Goal: Contribute content: Contribute content

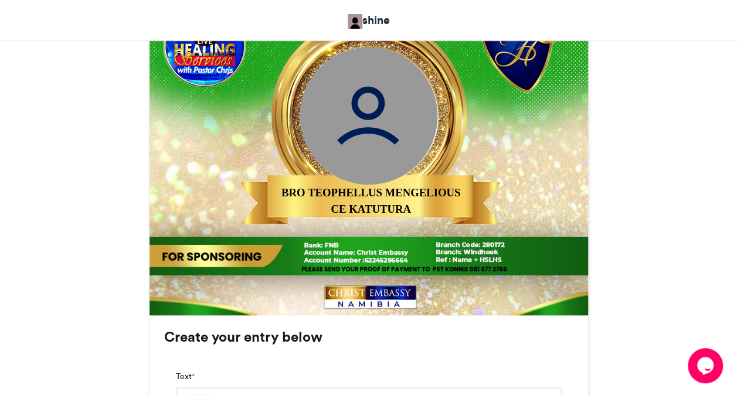
scroll to position [516, 0]
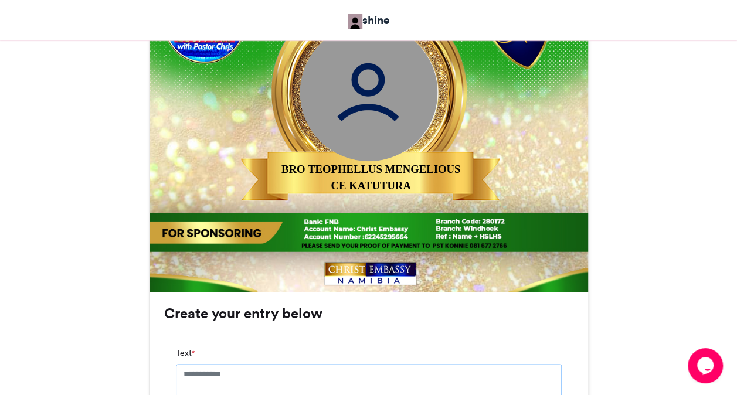
click at [371, 374] on textarea "Text *" at bounding box center [369, 393] width 386 height 59
type textarea "*******"
click at [648, 364] on div "MAKE A JOYFUL SOUND shine [DATE] 23" at bounding box center [369, 231] width 668 height 1118
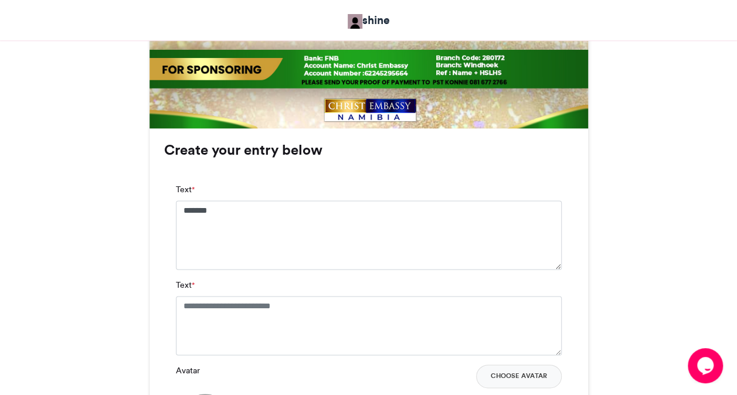
scroll to position [680, 0]
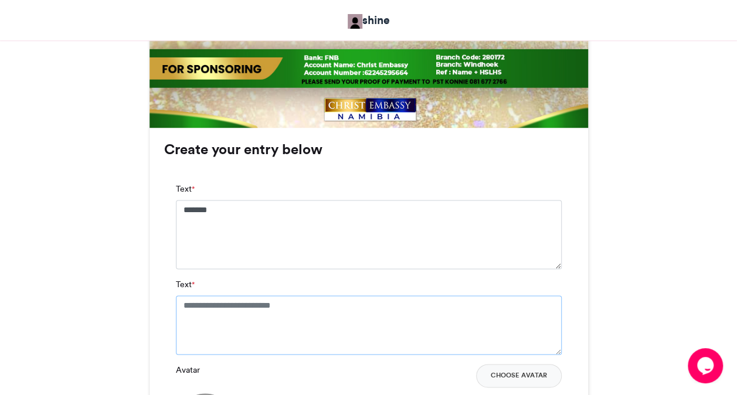
click at [364, 325] on textarea "Text *" at bounding box center [369, 324] width 386 height 59
click at [581, 335] on div "**********" at bounding box center [368, 342] width 438 height 429
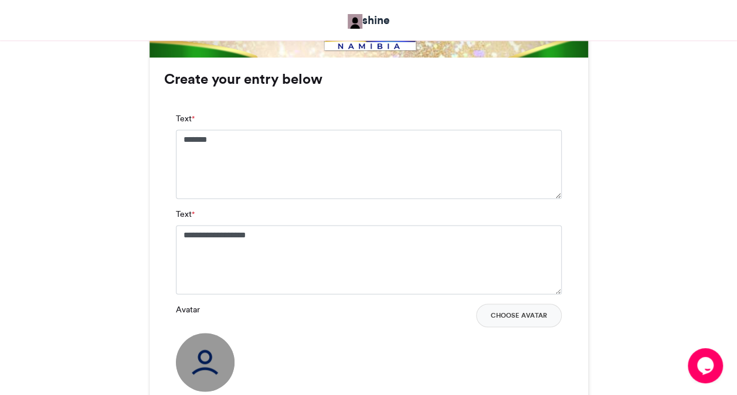
scroll to position [773, 0]
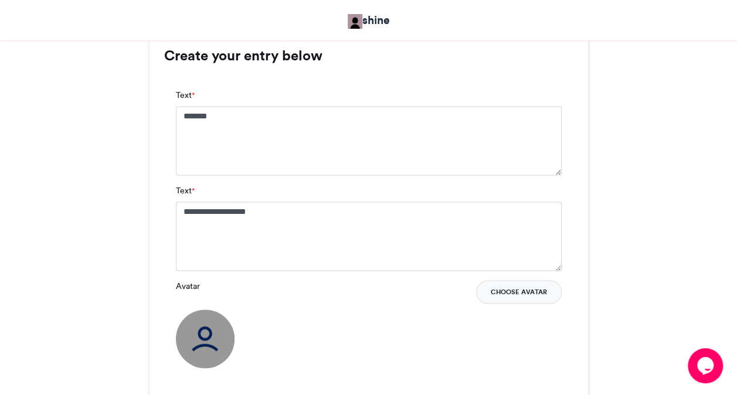
click at [532, 296] on button "Choose Avatar" at bounding box center [519, 291] width 86 height 23
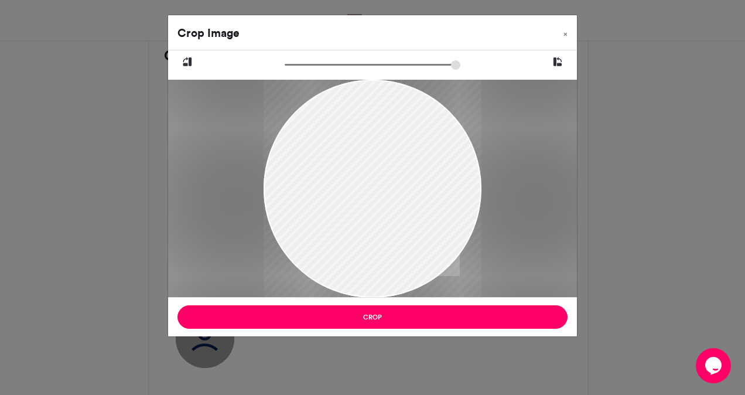
drag, startPoint x: 350, startPoint y: 164, endPoint x: 373, endPoint y: 182, distance: 28.8
click at [373, 182] on div at bounding box center [373, 206] width 218 height 291
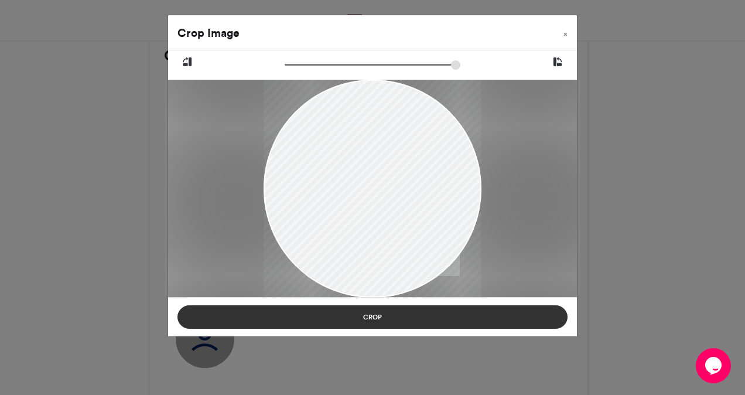
click at [373, 314] on button "Crop" at bounding box center [373, 316] width 390 height 23
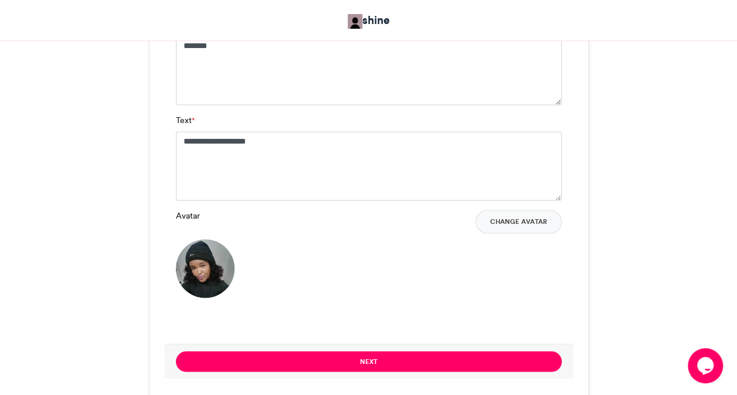
scroll to position [867, 0]
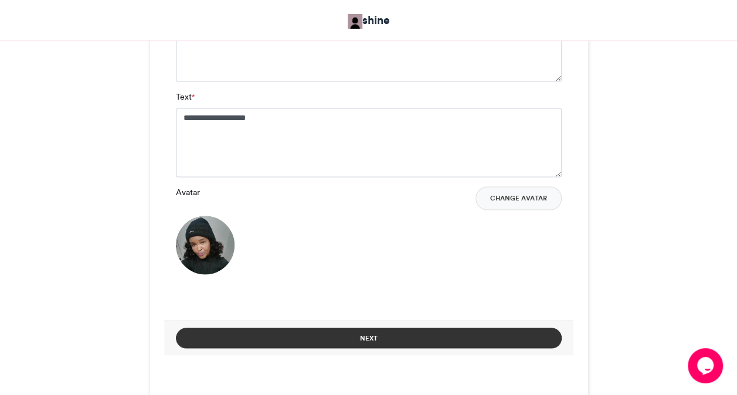
click at [400, 329] on button "Next" at bounding box center [369, 338] width 386 height 21
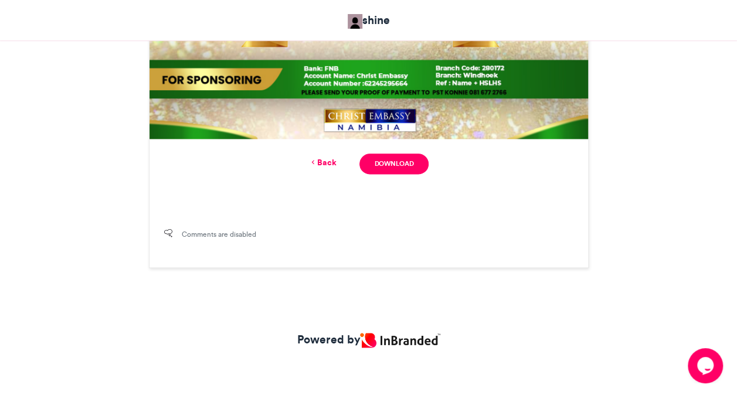
scroll to position [512, 0]
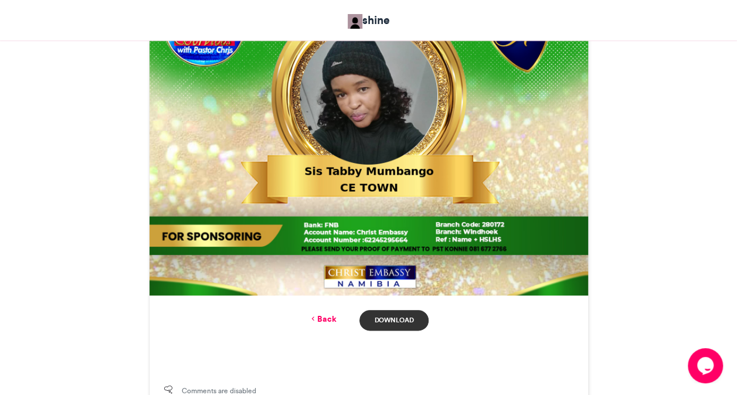
click at [391, 319] on link "Download" at bounding box center [393, 320] width 69 height 21
click at [401, 317] on link "Download" at bounding box center [393, 320] width 69 height 21
click at [330, 323] on link "Back" at bounding box center [322, 319] width 28 height 12
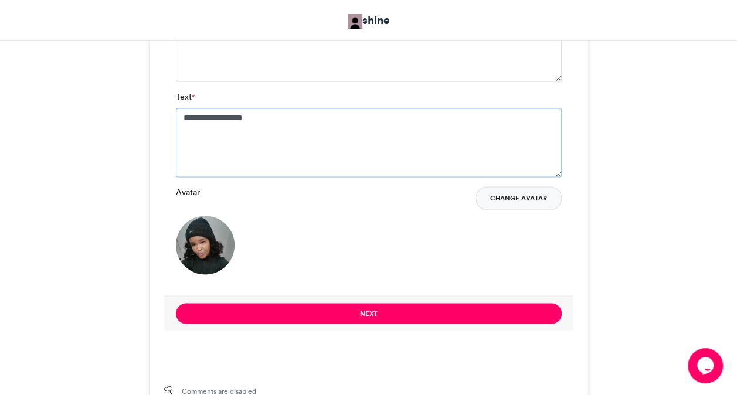
type textarea "**********"
click at [490, 200] on button "Change Avatar" at bounding box center [518, 197] width 86 height 23
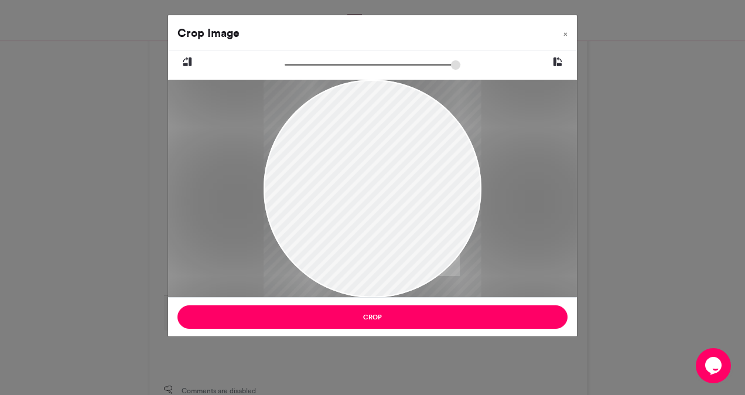
drag, startPoint x: 329, startPoint y: 195, endPoint x: 322, endPoint y: 217, distance: 23.3
click at [322, 217] on div at bounding box center [373, 210] width 218 height 387
drag, startPoint x: 322, startPoint y: 217, endPoint x: 325, endPoint y: 202, distance: 16.1
click at [325, 202] on div at bounding box center [373, 194] width 218 height 387
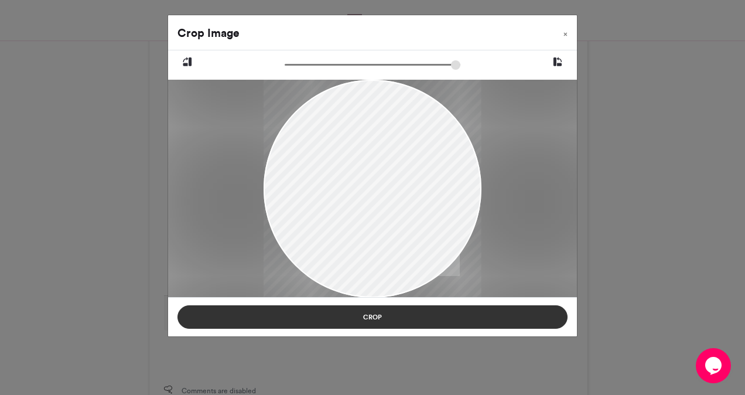
click at [319, 311] on button "Crop" at bounding box center [373, 316] width 390 height 23
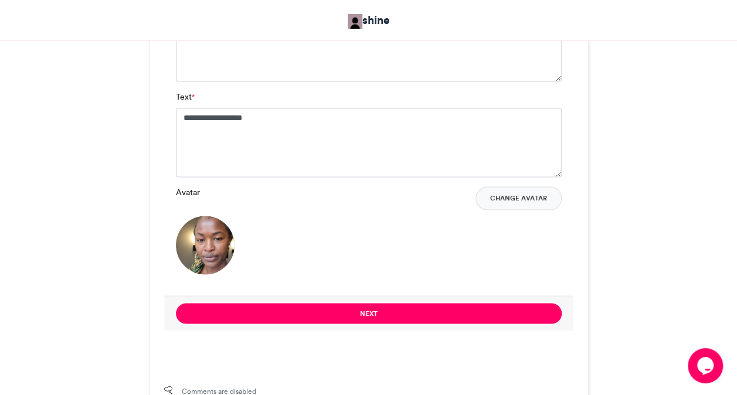
click at [374, 244] on div "Avatar Change Avatar" at bounding box center [369, 230] width 386 height 88
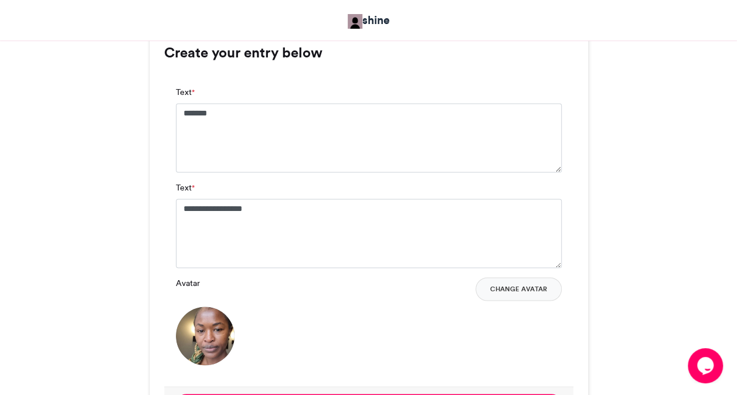
scroll to position [844, 0]
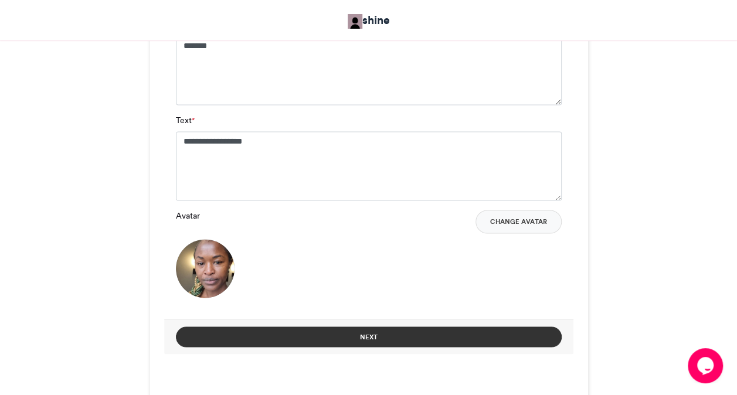
click at [359, 337] on button "Next" at bounding box center [369, 336] width 386 height 21
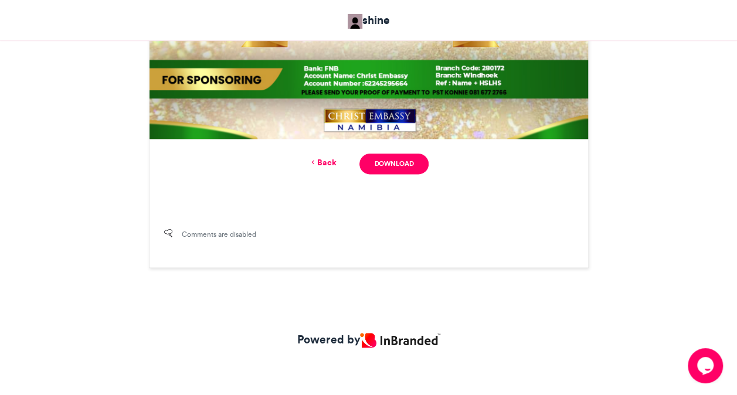
scroll to position [489, 0]
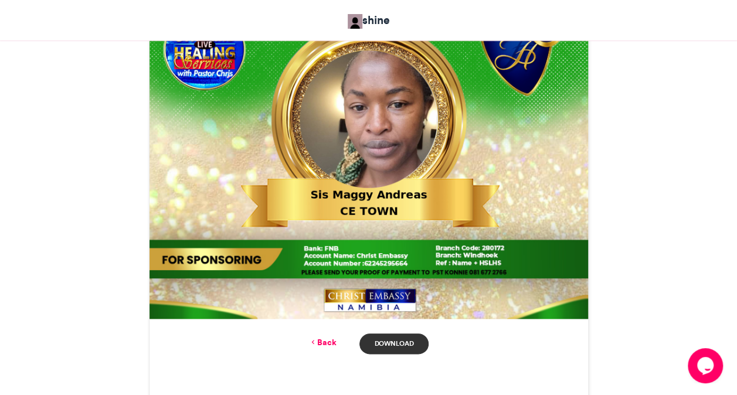
click at [395, 344] on link "Download" at bounding box center [393, 343] width 69 height 21
click at [326, 342] on link "Back" at bounding box center [322, 342] width 28 height 12
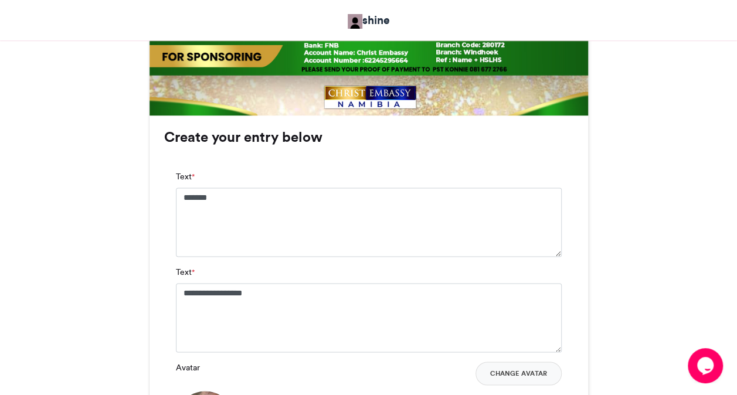
scroll to position [656, 0]
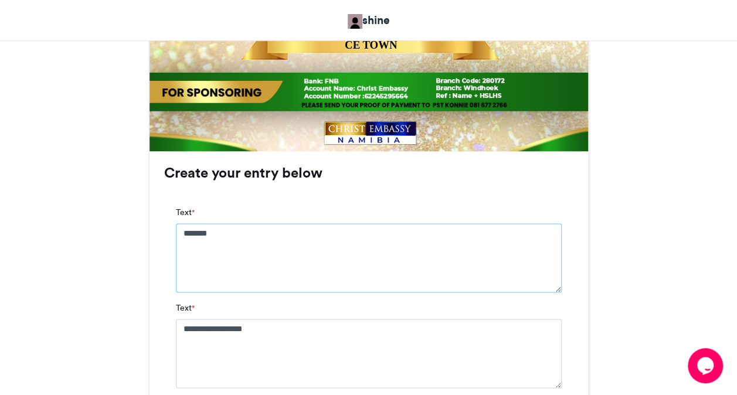
click at [254, 279] on textarea "*******" at bounding box center [369, 257] width 386 height 69
type textarea "*"
type textarea "**********"
click at [246, 335] on textarea "**********" at bounding box center [369, 353] width 386 height 69
click at [260, 334] on textarea "**********" at bounding box center [369, 353] width 386 height 69
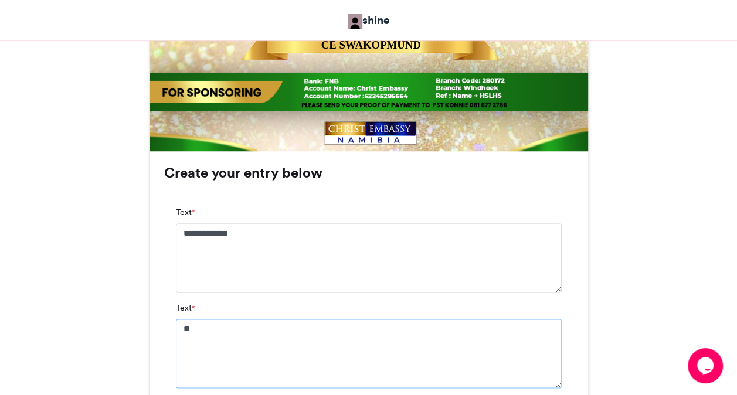
type textarea "*"
type textarea "**********"
click at [618, 300] on div "MAKE A JOYFUL SOUND shine [DATE] 23" at bounding box center [369, 83] width 668 height 1103
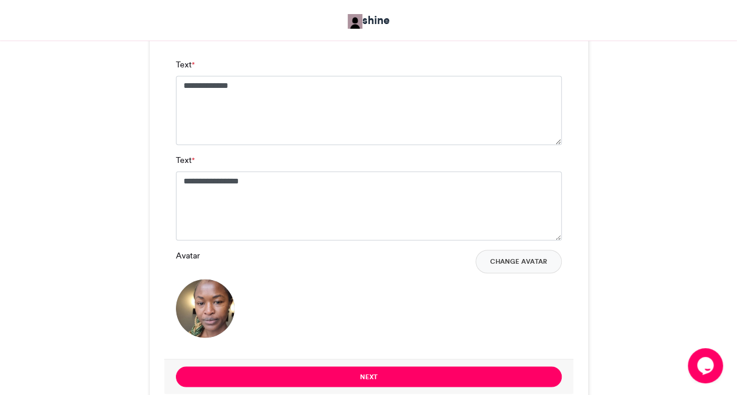
scroll to position [820, 0]
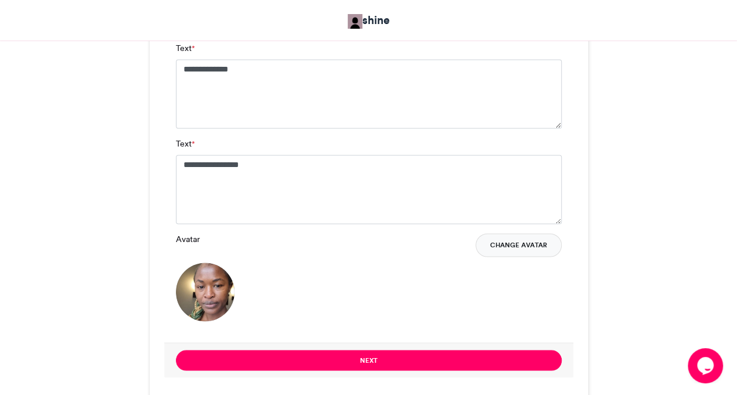
click at [537, 239] on button "Change Avatar" at bounding box center [518, 244] width 86 height 23
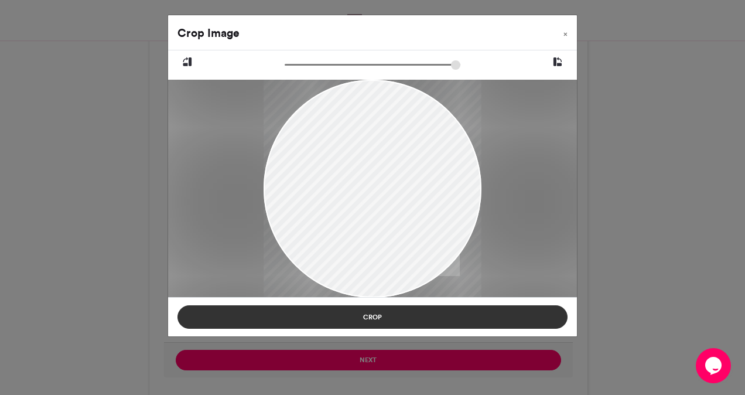
click at [386, 321] on button "Crop" at bounding box center [373, 316] width 390 height 23
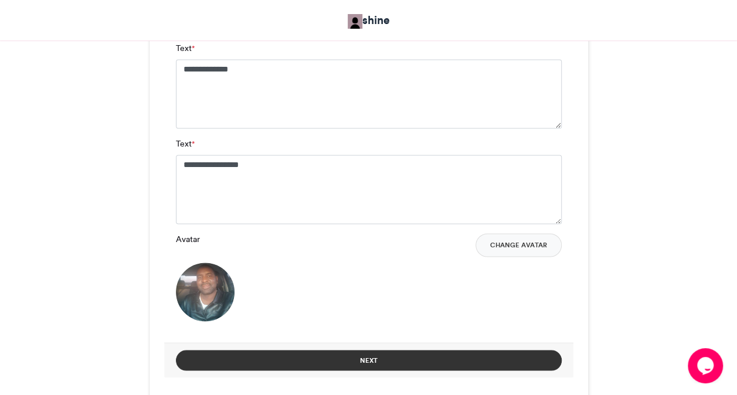
click at [407, 364] on button "Next" at bounding box center [369, 360] width 386 height 21
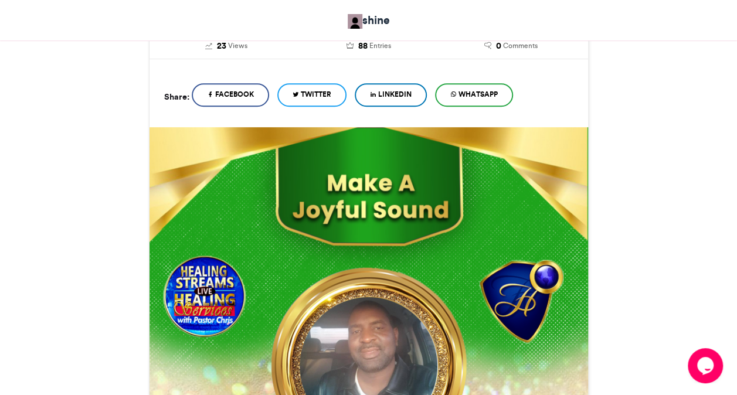
scroll to position [669, 0]
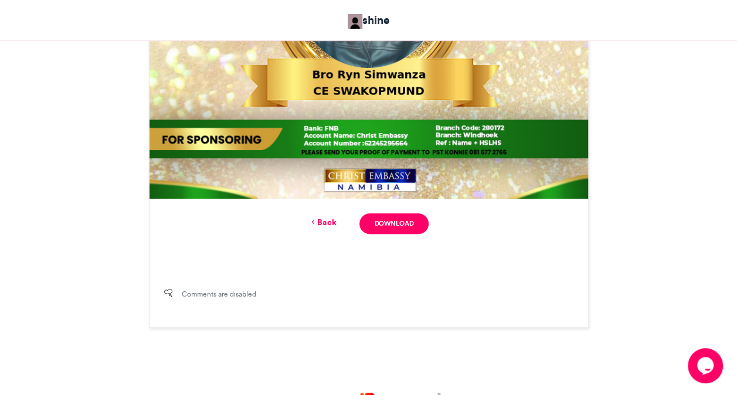
scroll to position [551, 0]
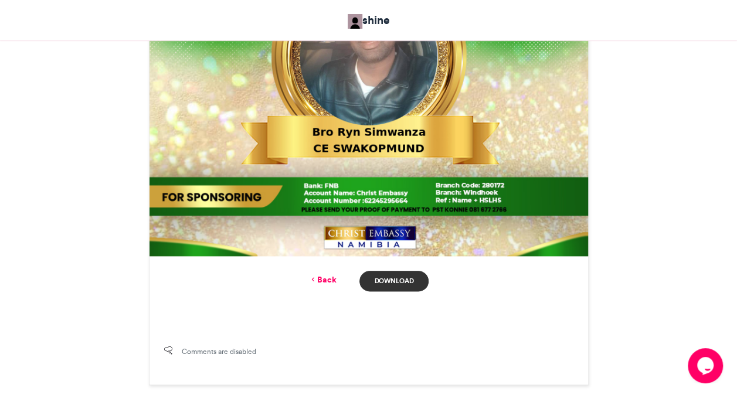
click at [390, 278] on link "Download" at bounding box center [393, 281] width 69 height 21
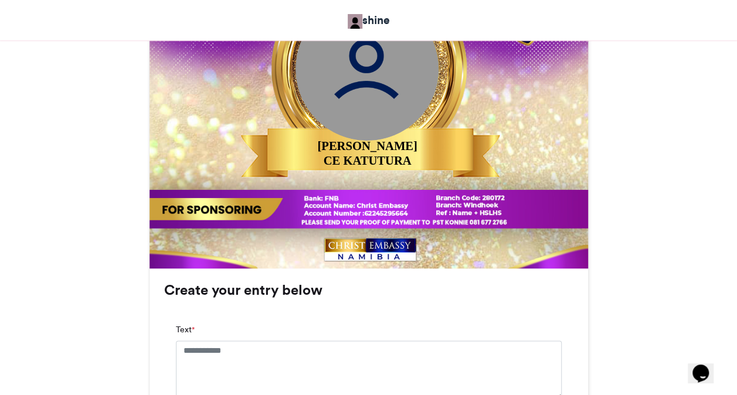
scroll to position [562, 0]
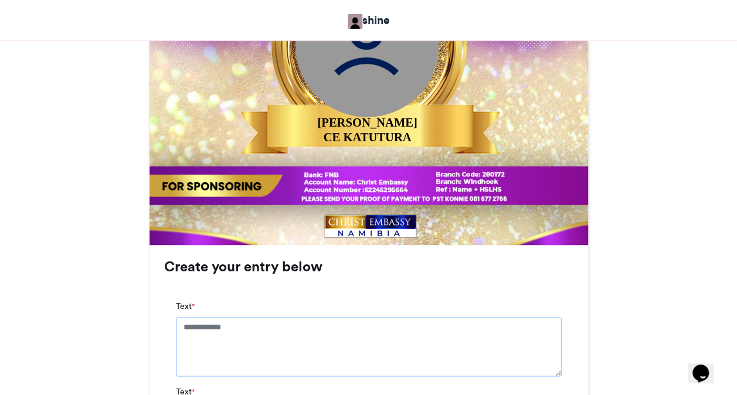
click at [350, 335] on textarea "Text *" at bounding box center [369, 346] width 386 height 59
type textarea "*******"
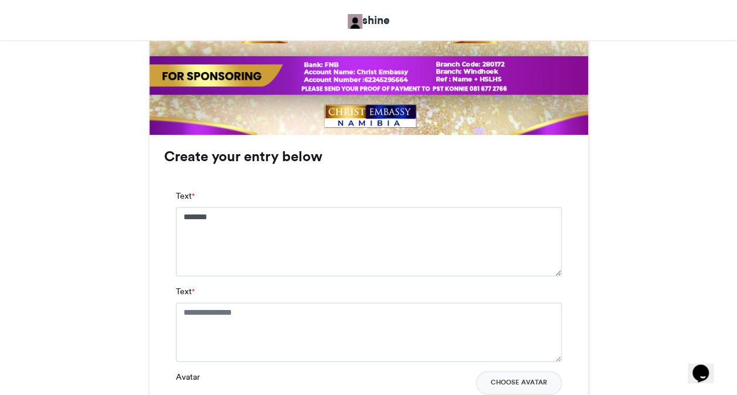
scroll to position [727, 0]
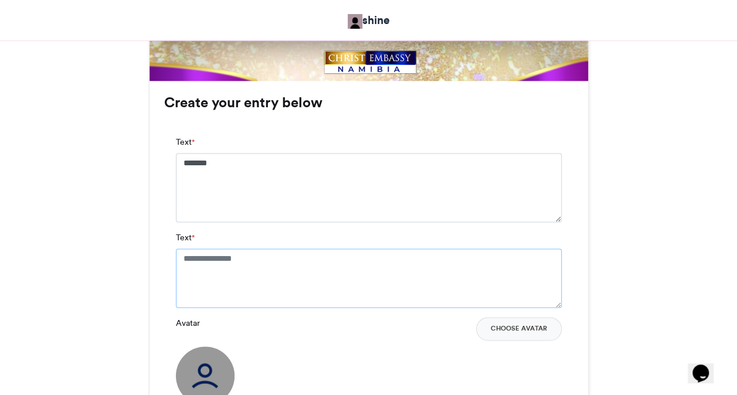
click at [354, 288] on textarea "Text *" at bounding box center [369, 277] width 386 height 59
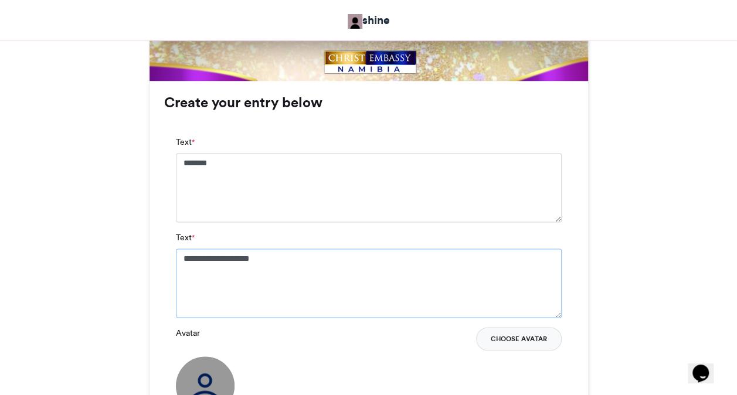
type textarea "**********"
click at [504, 337] on button "Choose Avatar" at bounding box center [519, 338] width 86 height 23
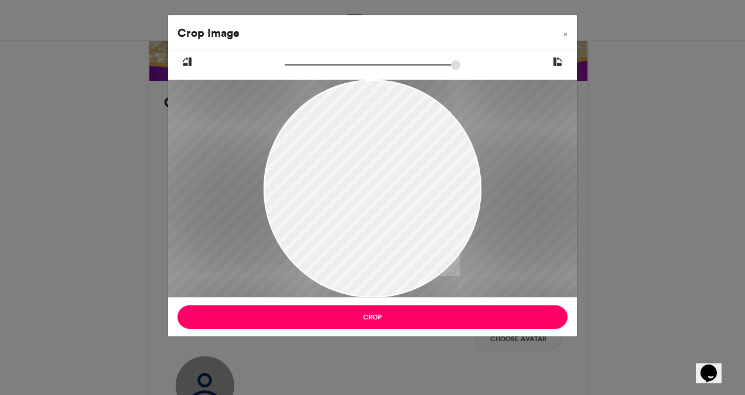
drag, startPoint x: 292, startPoint y: 62, endPoint x: 349, endPoint y: 75, distance: 58.9
click at [349, 70] on input "zoom" at bounding box center [373, 64] width 176 height 11
drag, startPoint x: 350, startPoint y: 144, endPoint x: 372, endPoint y: 251, distance: 108.8
click at [372, 251] on div at bounding box center [394, 297] width 545 height 540
drag, startPoint x: 349, startPoint y: 67, endPoint x: 343, endPoint y: 63, distance: 7.3
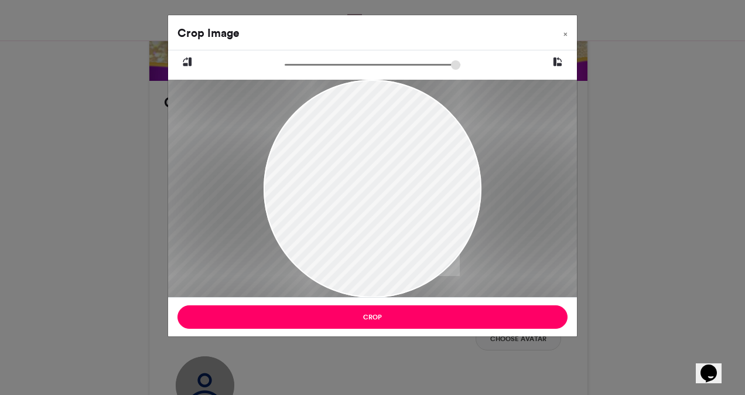
type input "******"
click at [343, 63] on input "zoom" at bounding box center [373, 64] width 176 height 11
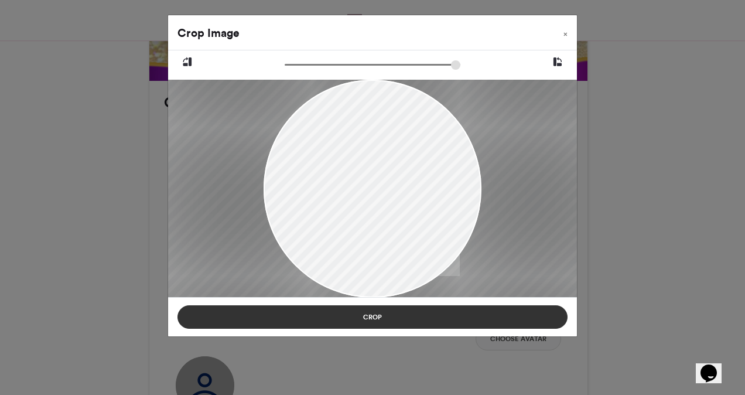
click at [374, 324] on button "Crop" at bounding box center [373, 316] width 390 height 23
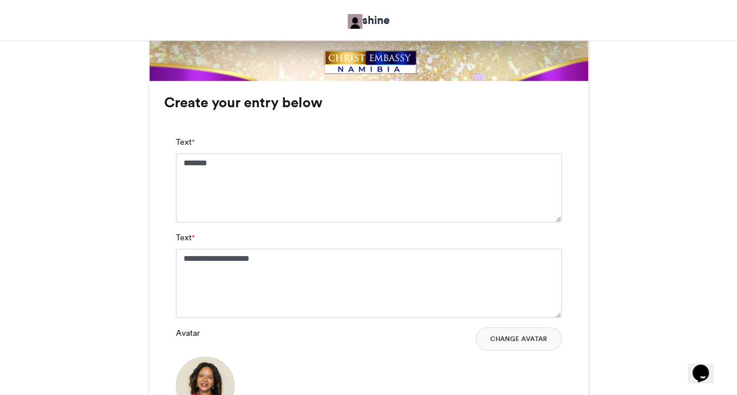
click at [635, 299] on div "BE MARVELLOUSLY HELPED shine 2 weeks ago" at bounding box center [369, 26] width 668 height 1128
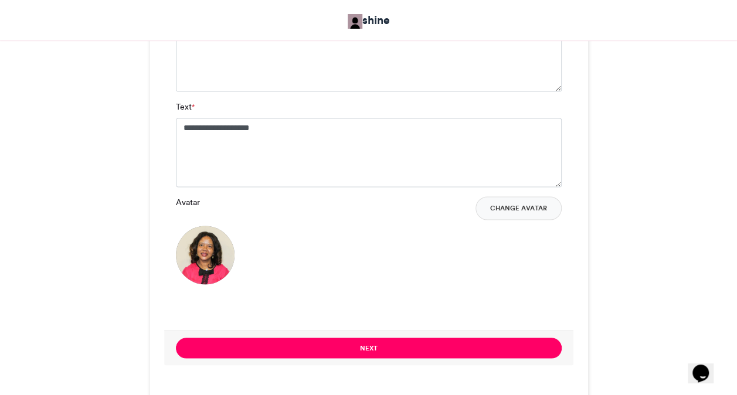
scroll to position [867, 0]
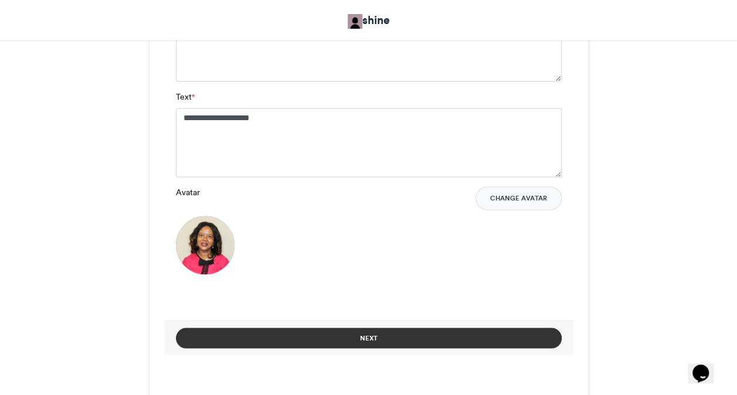
click at [362, 339] on button "Next" at bounding box center [369, 338] width 386 height 21
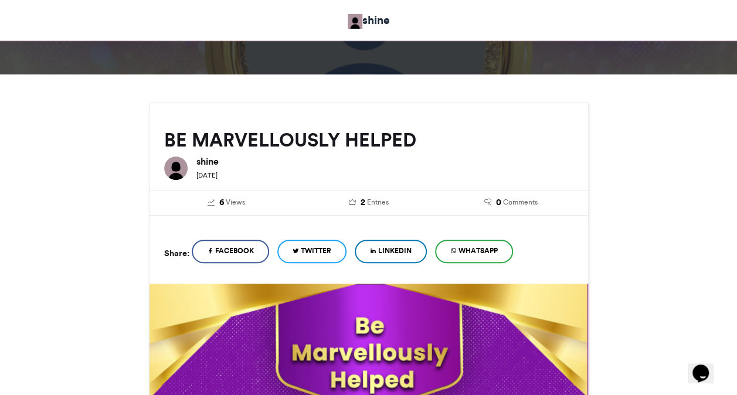
scroll to position [512, 0]
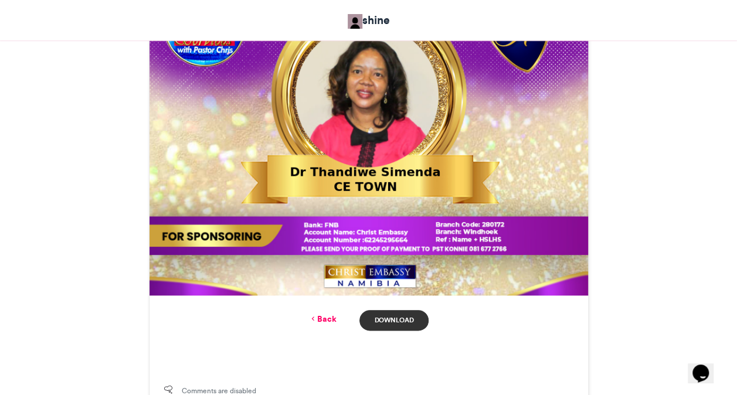
click at [397, 318] on link "Download" at bounding box center [393, 320] width 69 height 21
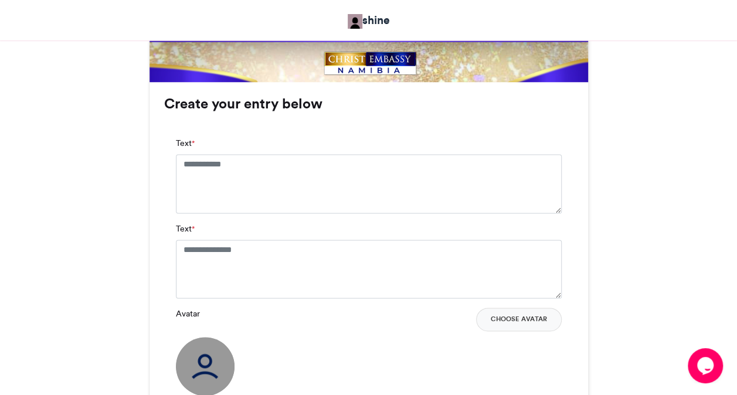
scroll to position [727, 0]
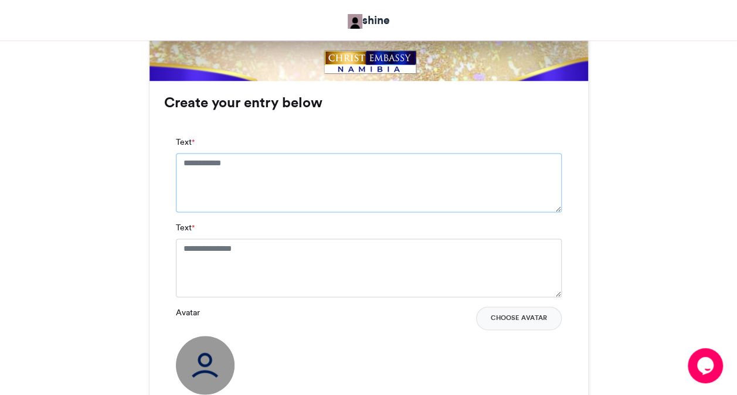
click at [320, 178] on textarea "Text *" at bounding box center [369, 182] width 386 height 59
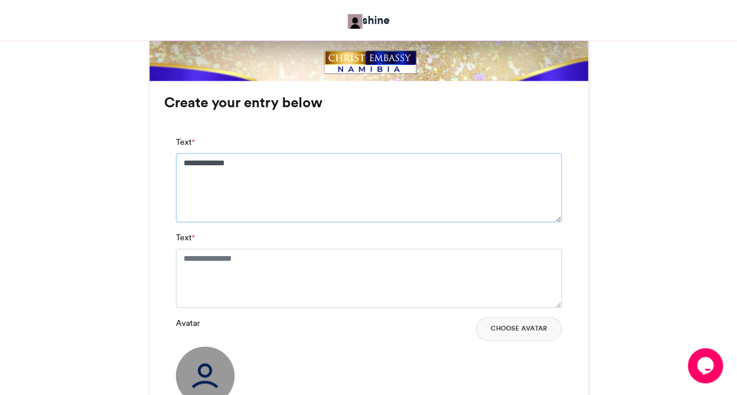
type textarea "**********"
click at [262, 249] on textarea "Text *" at bounding box center [369, 277] width 386 height 59
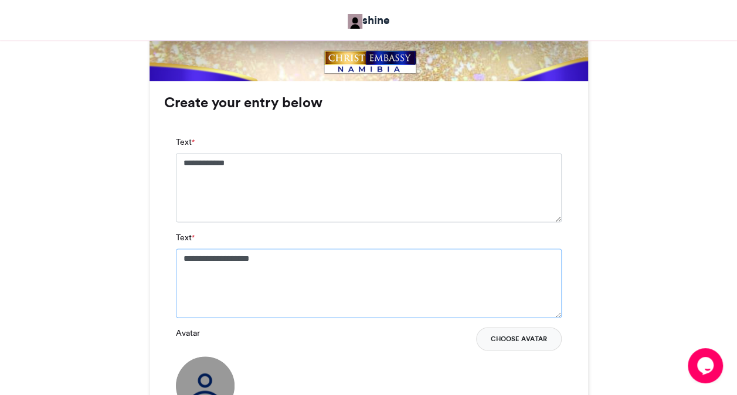
type textarea "**********"
click at [508, 341] on button "Choose Avatar" at bounding box center [519, 338] width 86 height 23
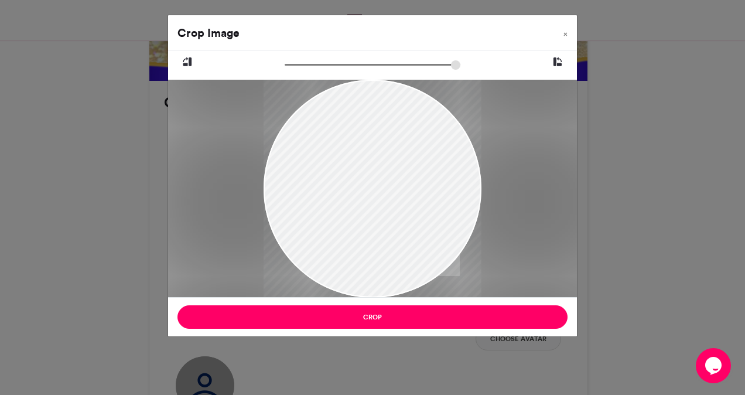
drag, startPoint x: 350, startPoint y: 187, endPoint x: 349, endPoint y: 204, distance: 17.0
click at [349, 204] on div at bounding box center [373, 204] width 218 height 291
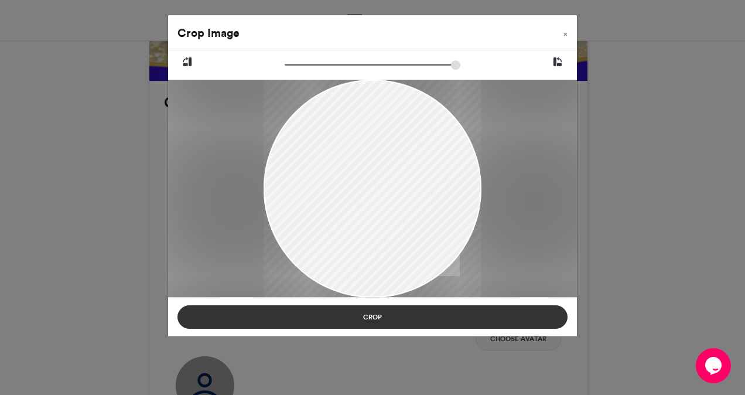
click at [381, 318] on button "Crop" at bounding box center [373, 316] width 390 height 23
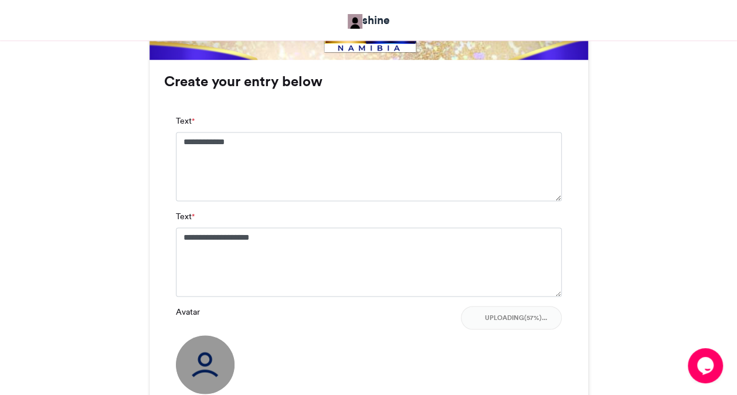
scroll to position [750, 0]
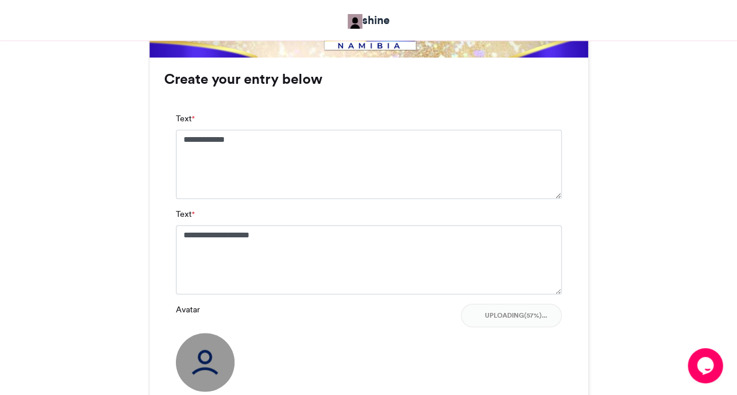
click at [574, 274] on div "**********" at bounding box center [368, 271] width 438 height 429
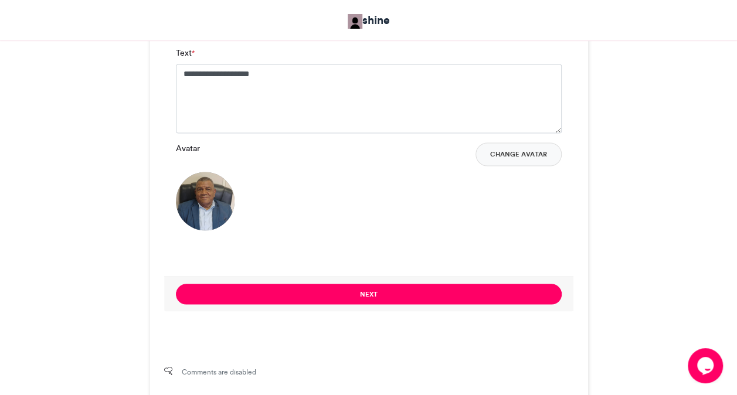
scroll to position [937, 0]
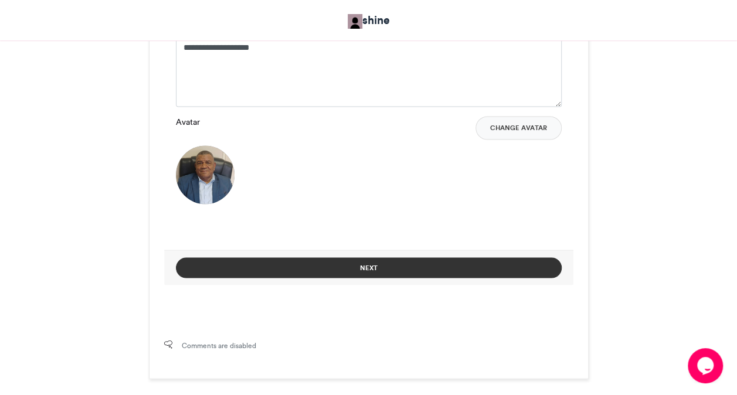
click at [504, 265] on button "Next" at bounding box center [369, 267] width 386 height 21
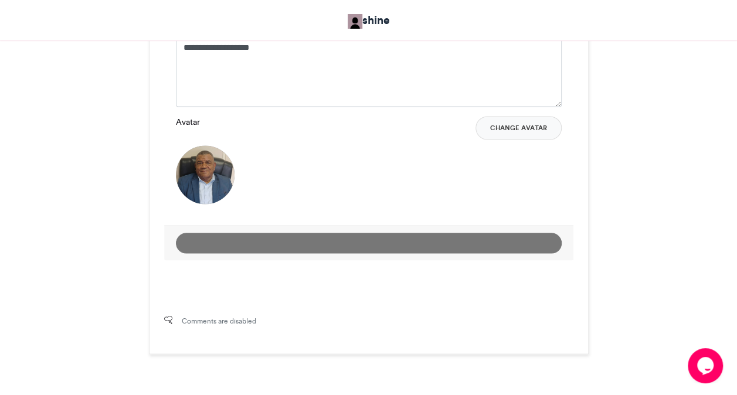
scroll to position [582, 0]
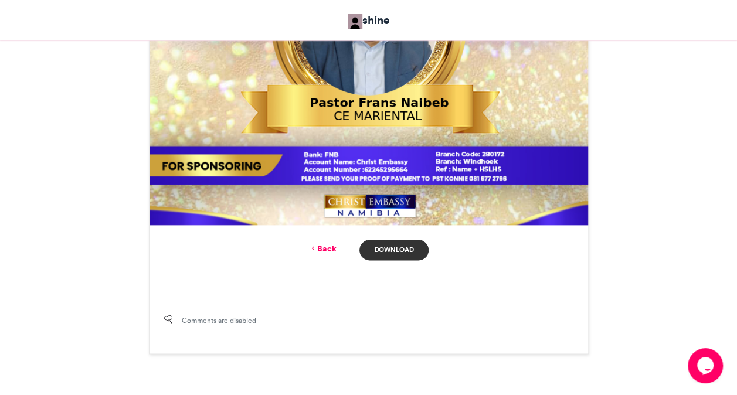
click at [401, 245] on link "Download" at bounding box center [393, 250] width 69 height 21
